Goal: Task Accomplishment & Management: Manage account settings

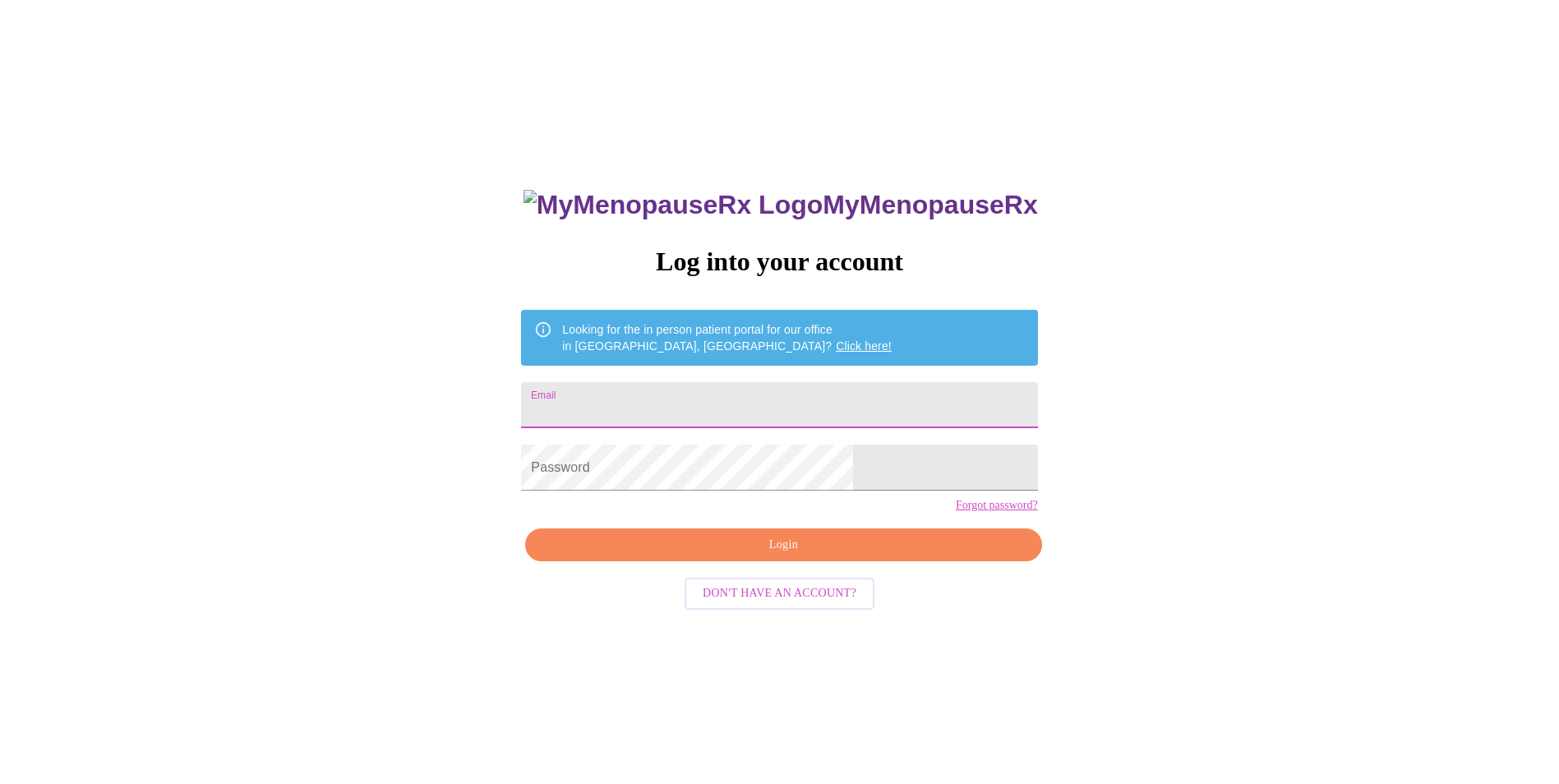
click at [697, 406] on input "Email" at bounding box center [779, 405] width 516 height 46
type input "[PERSON_NAME][EMAIL_ADDRESS][DOMAIN_NAME]"
click at [806, 394] on input "[PERSON_NAME][EMAIL_ADDRESS][DOMAIN_NAME]" at bounding box center [779, 405] width 516 height 46
drag, startPoint x: 802, startPoint y: 384, endPoint x: 807, endPoint y: 396, distance: 13.0
click at [802, 384] on input "[PERSON_NAME][EMAIL_ADDRESS][DOMAIN_NAME]" at bounding box center [779, 405] width 516 height 46
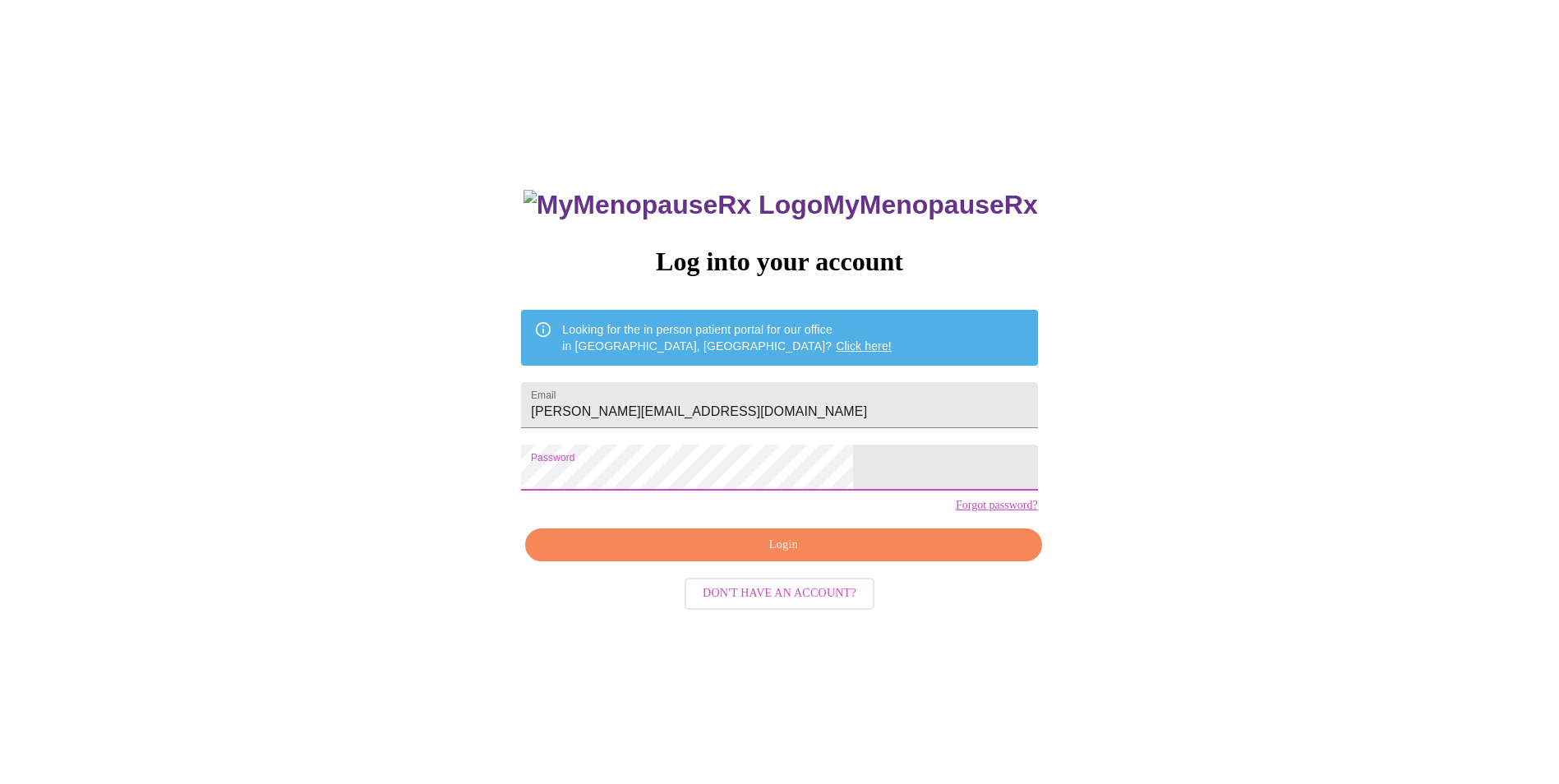
click at [819, 555] on span "Login" at bounding box center [783, 546] width 478 height 21
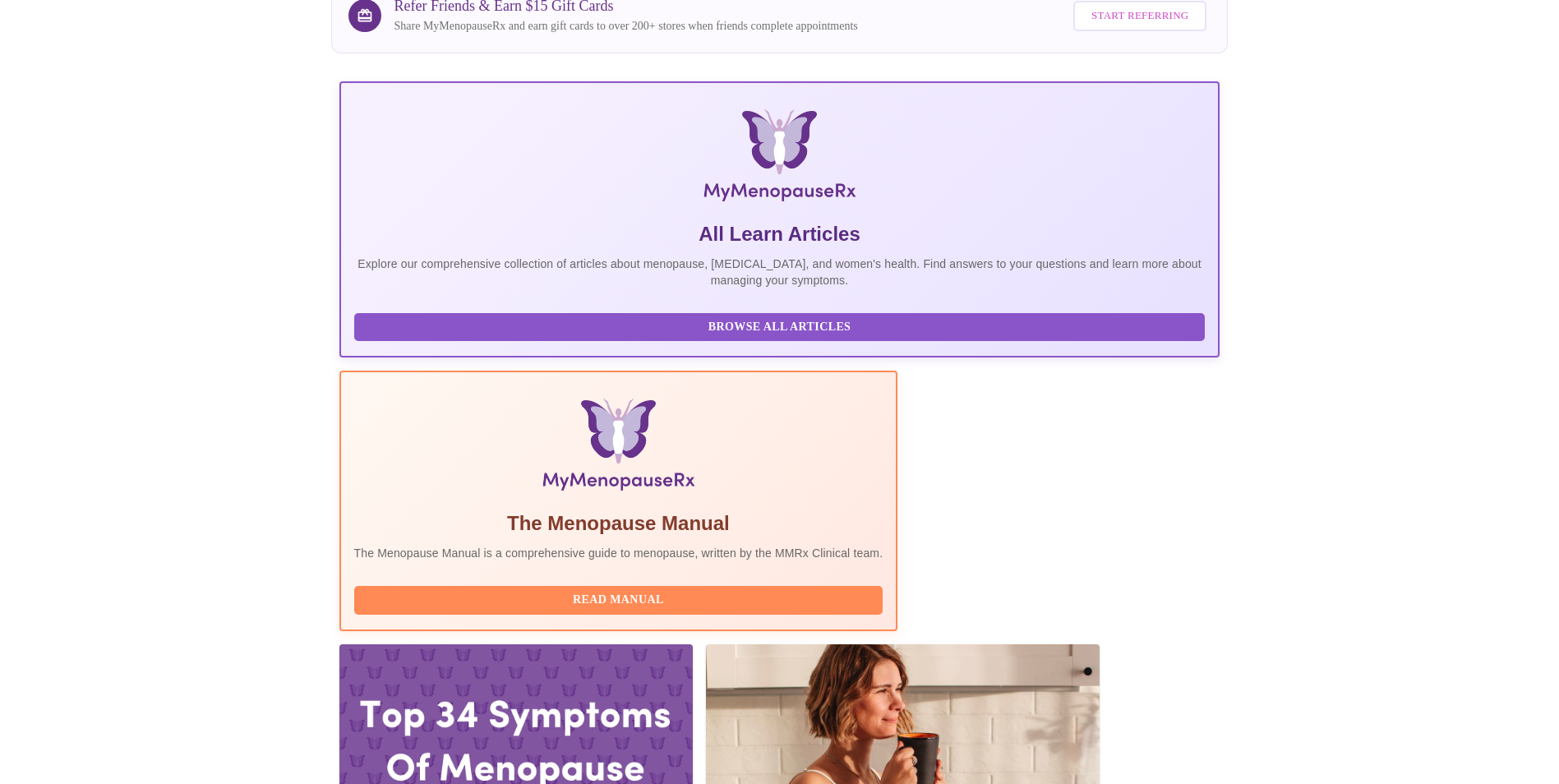
scroll to position [246, 0]
